Goal: Check status: Check status

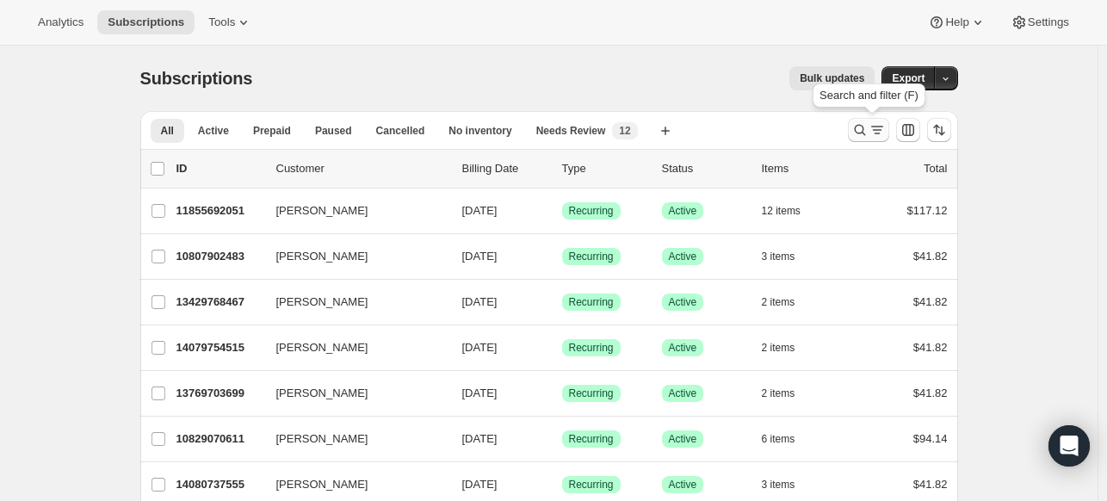
click at [865, 131] on icon "Search and filter results" at bounding box center [860, 129] width 17 height 17
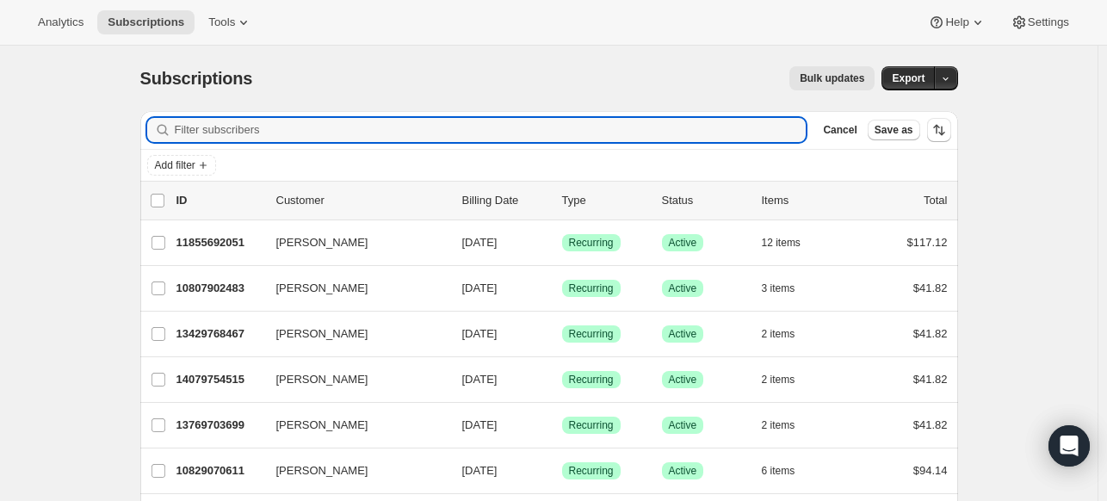
paste input "[EMAIL_ADDRESS][DOMAIN_NAME]"
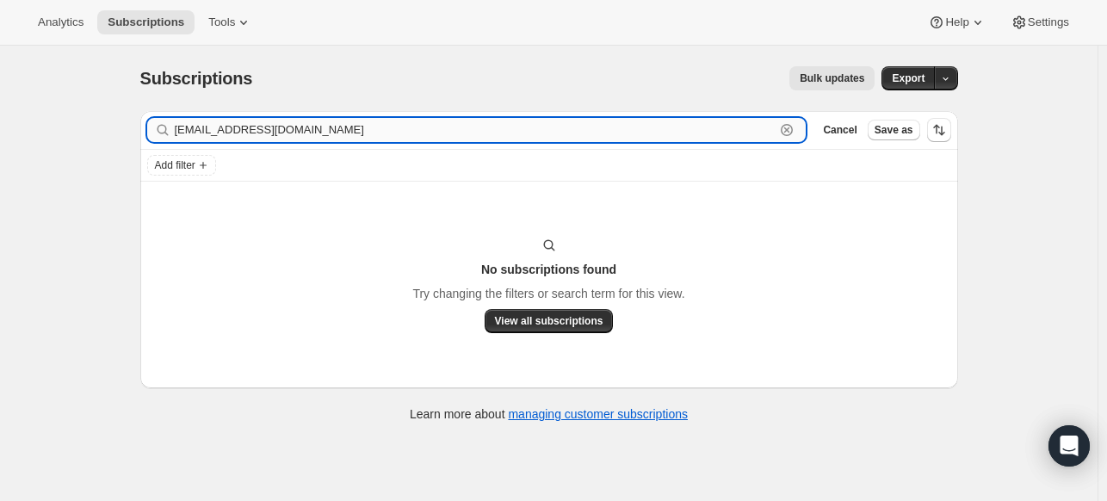
click at [520, 141] on input "[EMAIL_ADDRESS][DOMAIN_NAME]" at bounding box center [475, 130] width 601 height 24
paste input "[PERSON_NAME]"
click at [265, 133] on input "[PERSON_NAME]" at bounding box center [475, 130] width 601 height 24
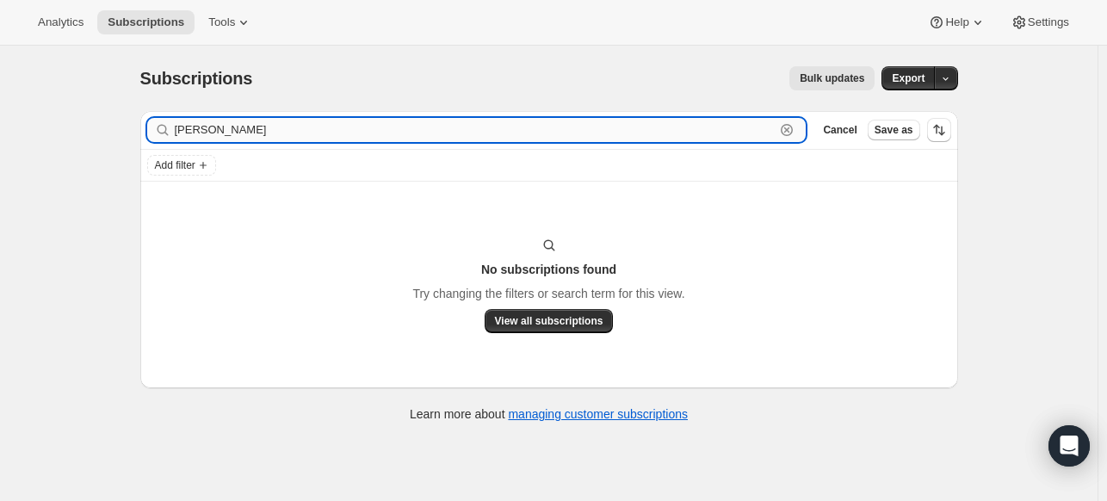
click at [265, 133] on input "[PERSON_NAME]" at bounding box center [475, 130] width 601 height 24
paste input "[EMAIL_ADDRESS][DOMAIN_NAME]"
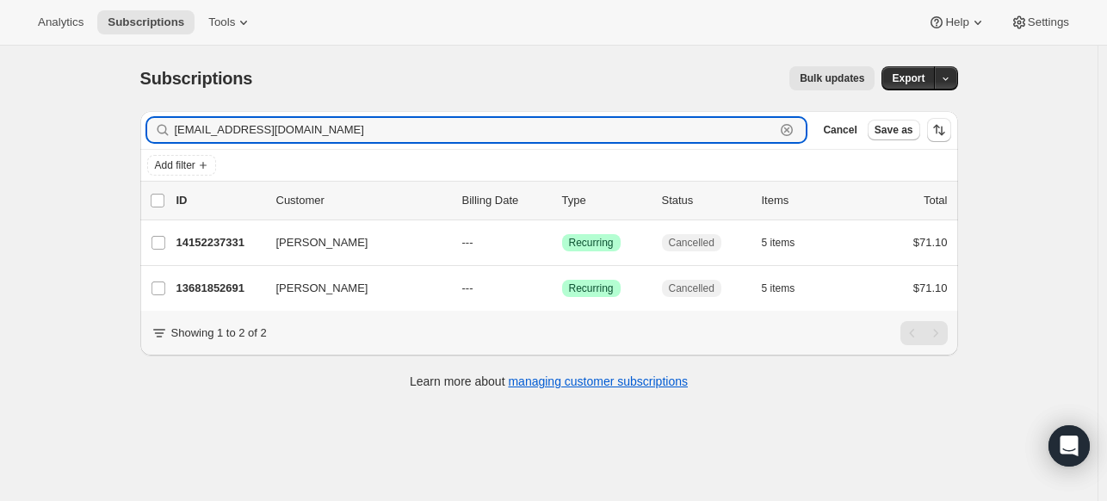
type input "[EMAIL_ADDRESS][DOMAIN_NAME]"
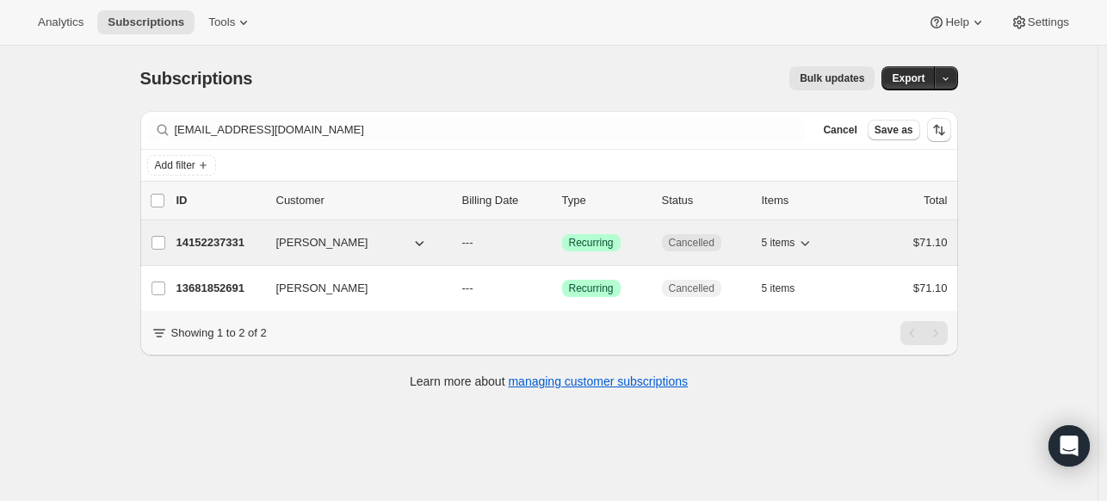
click at [183, 240] on p "14152237331" at bounding box center [220, 242] width 86 height 17
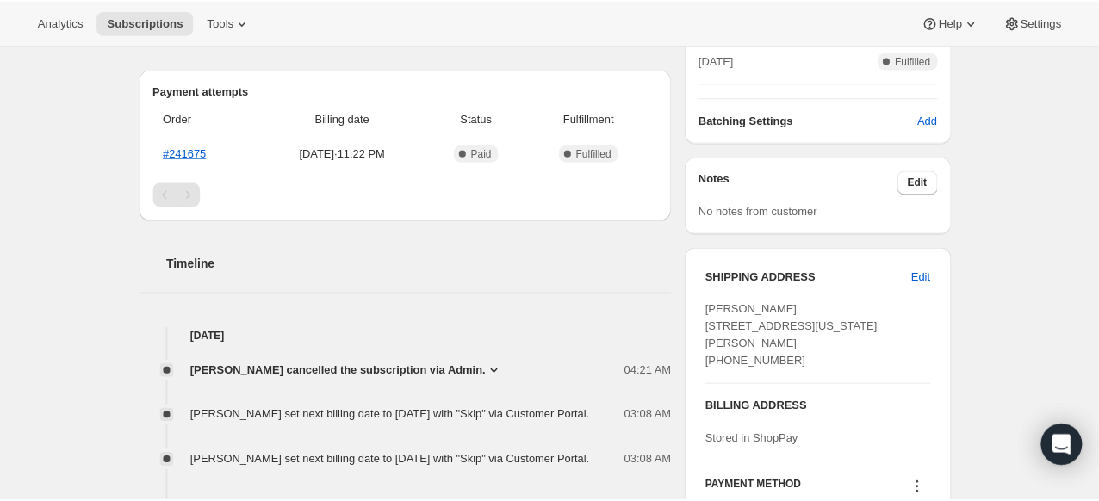
scroll to position [517, 0]
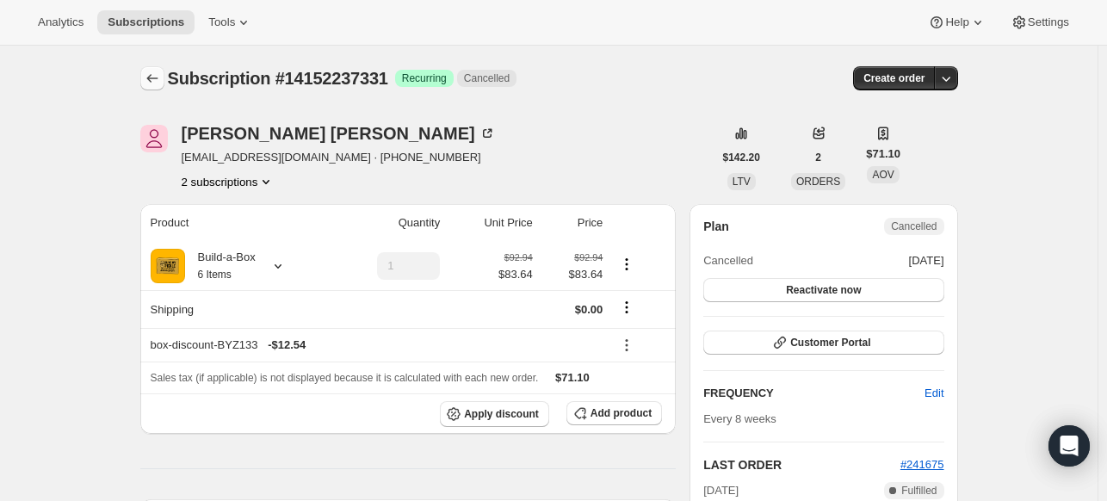
click at [147, 79] on icon "Subscriptions" at bounding box center [152, 78] width 17 height 17
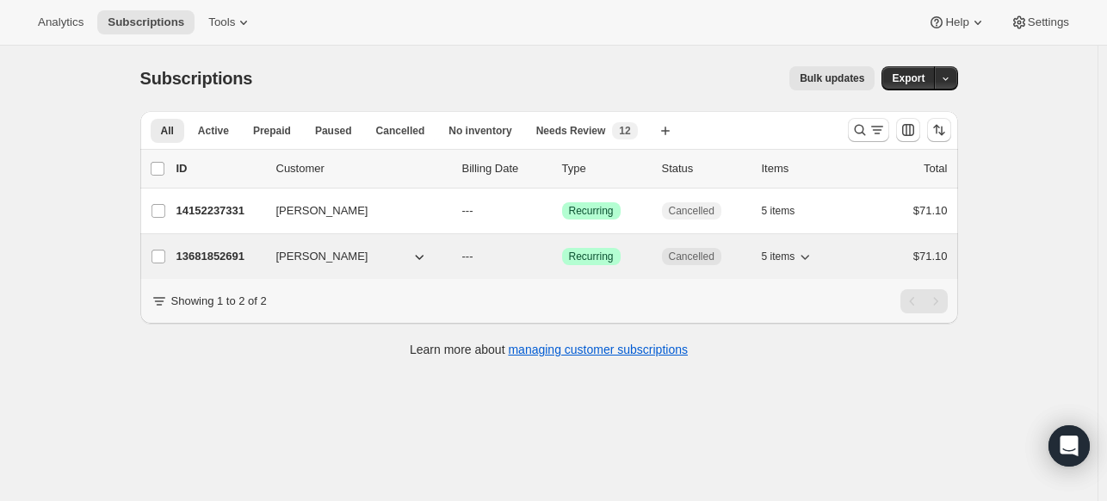
click at [183, 253] on p "13681852691" at bounding box center [220, 256] width 86 height 17
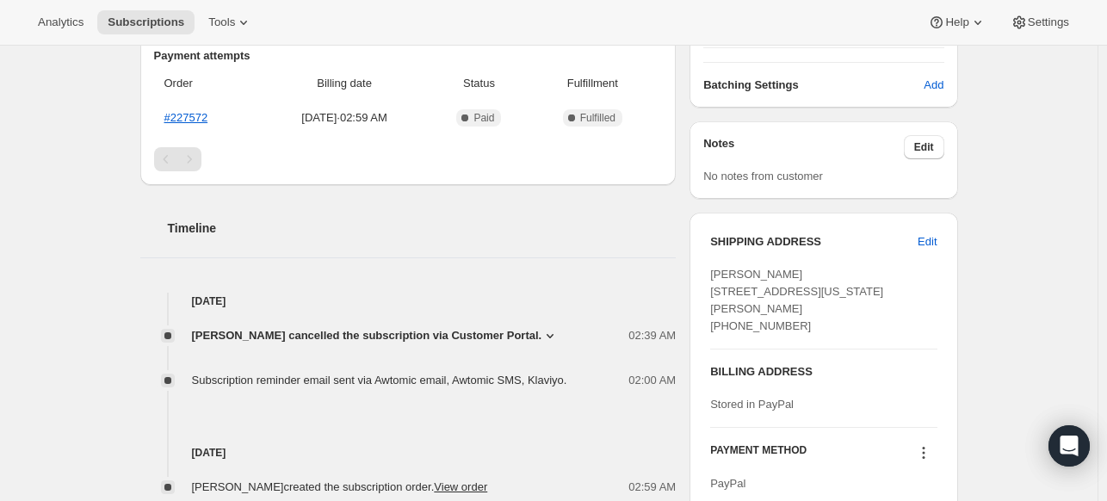
scroll to position [603, 0]
